Goal: Navigation & Orientation: Find specific page/section

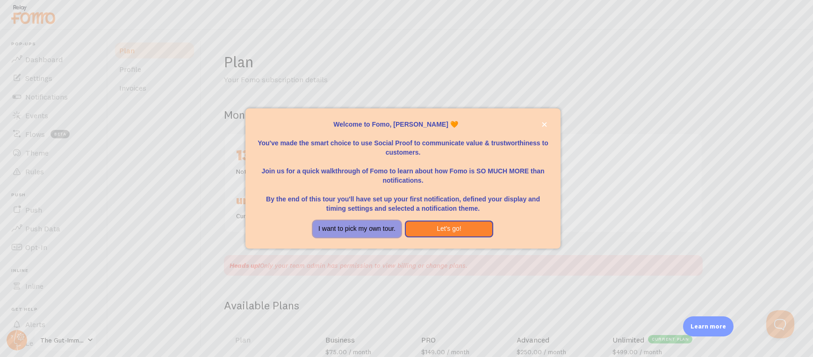
click at [359, 225] on button "I want to pick my own tour." at bounding box center [357, 229] width 88 height 17
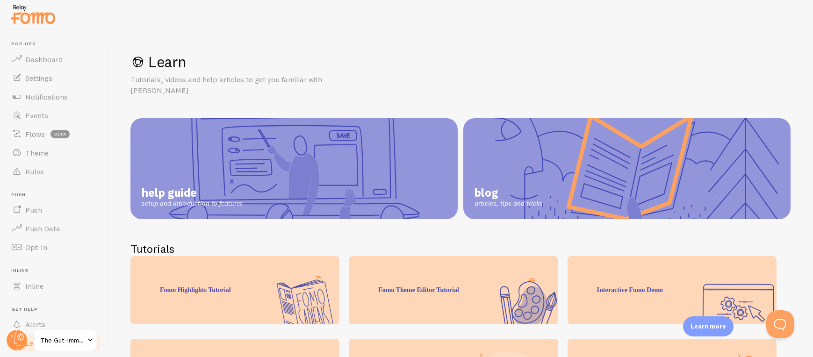
click at [74, 344] on span "The Gut-Immune Solution" at bounding box center [62, 340] width 44 height 11
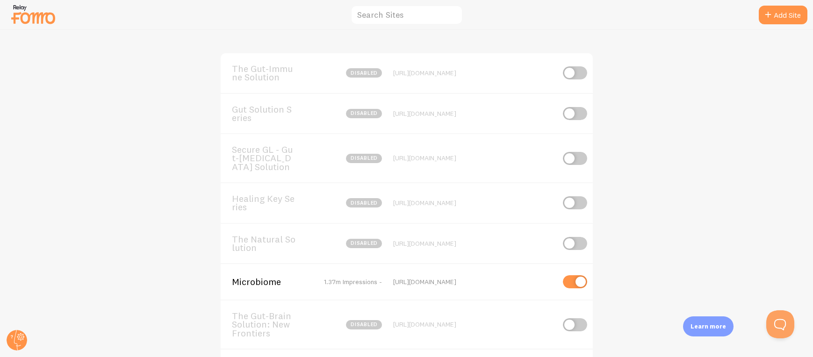
click at [249, 284] on span "Microbiome" at bounding box center [269, 282] width 75 height 8
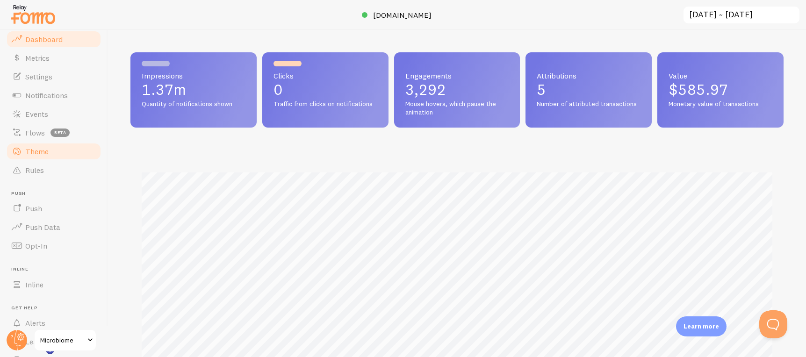
scroll to position [467550, 467150]
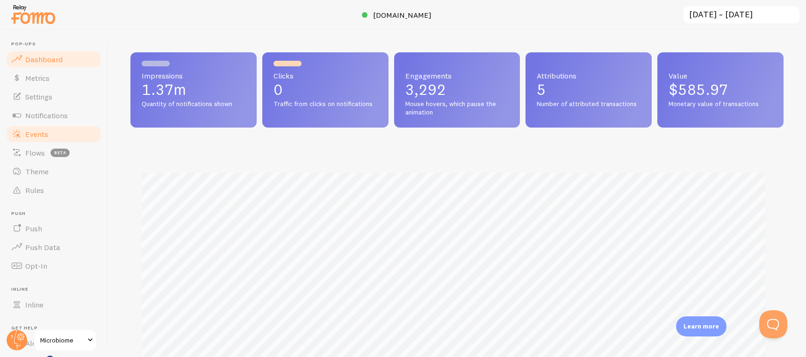
click at [49, 134] on link "Events" at bounding box center [54, 134] width 96 height 19
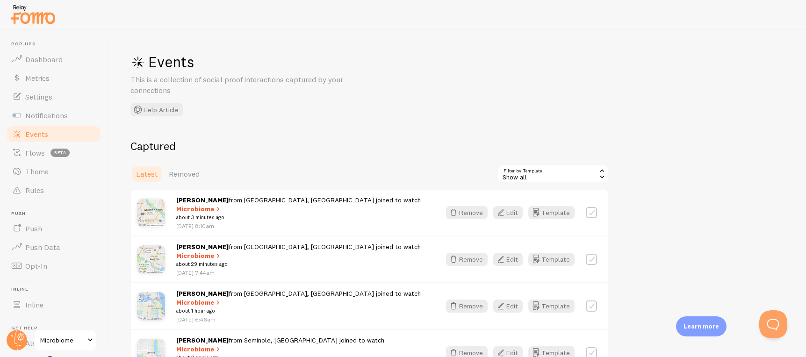
click at [557, 175] on div "Show all" at bounding box center [553, 174] width 112 height 19
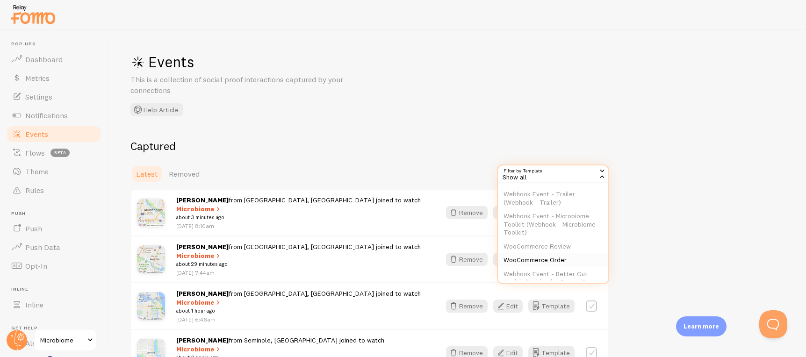
scroll to position [19, 0]
click at [556, 261] on li "WooCommerce Order" at bounding box center [553, 260] width 110 height 14
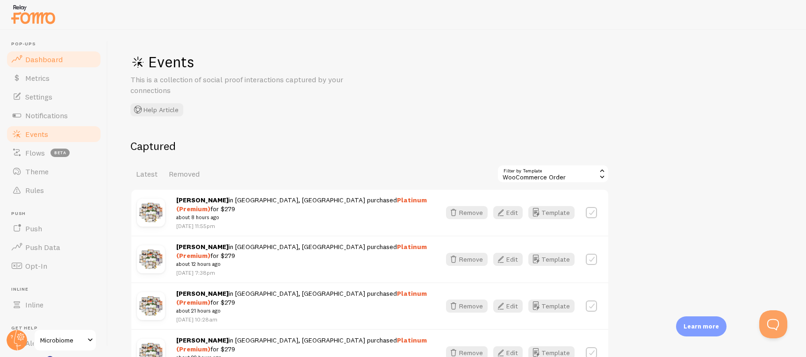
click at [54, 63] on span "Dashboard" at bounding box center [43, 59] width 37 height 9
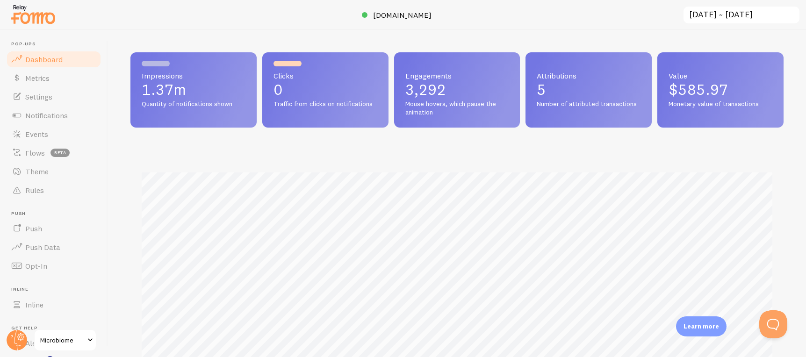
scroll to position [246, 646]
